Goal: Information Seeking & Learning: Learn about a topic

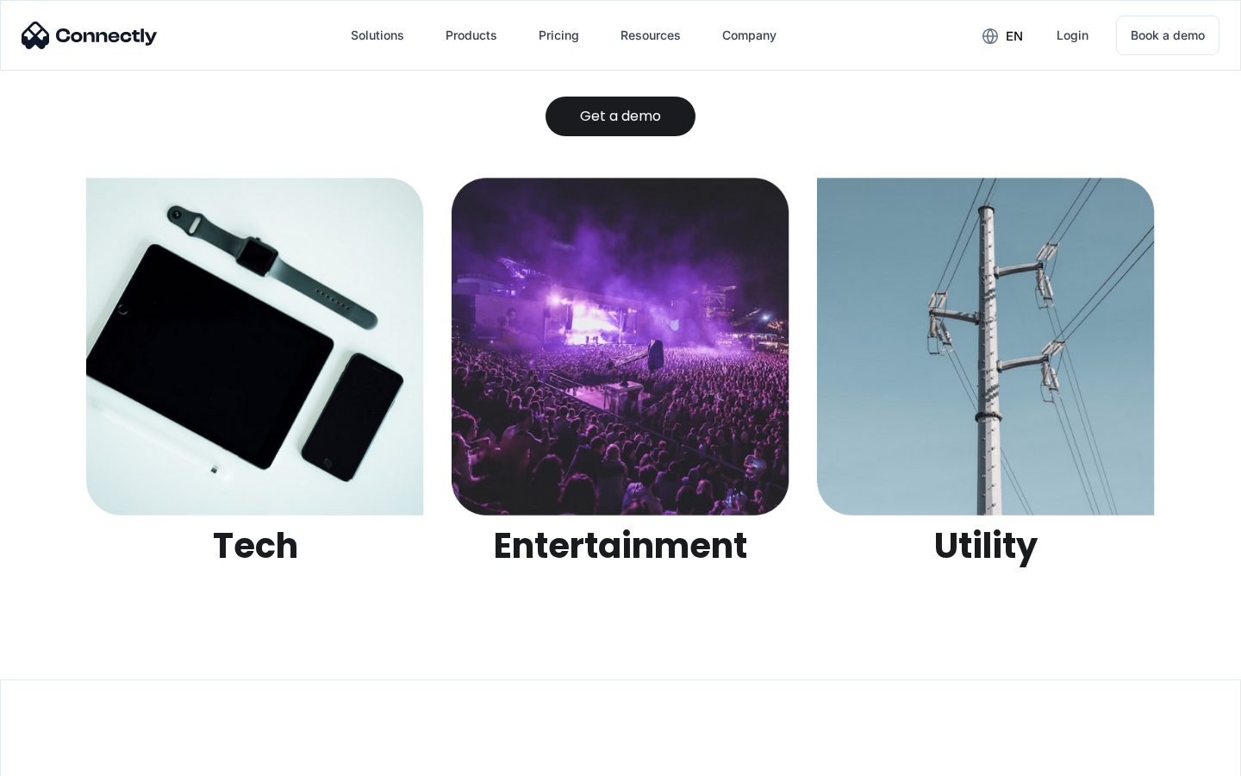
scroll to position [5438, 0]
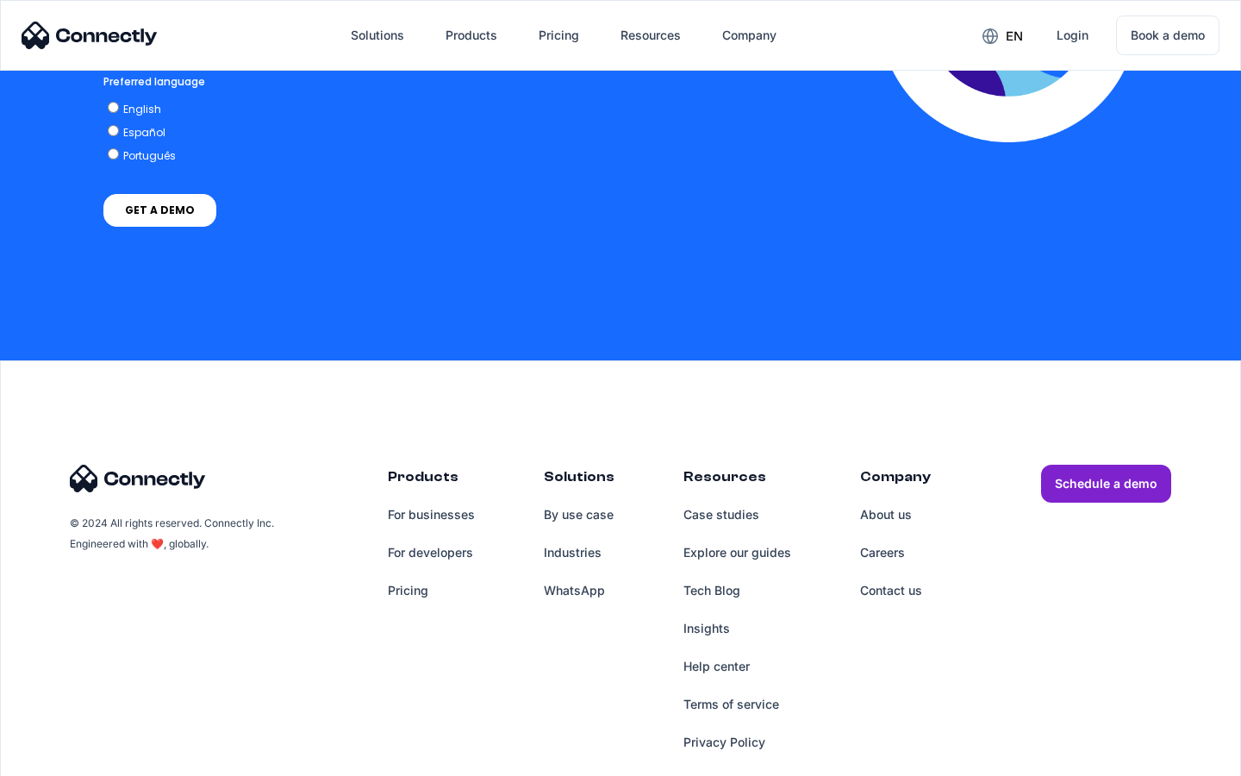
scroll to position [3803, 0]
